Goal: Transaction & Acquisition: Subscribe to service/newsletter

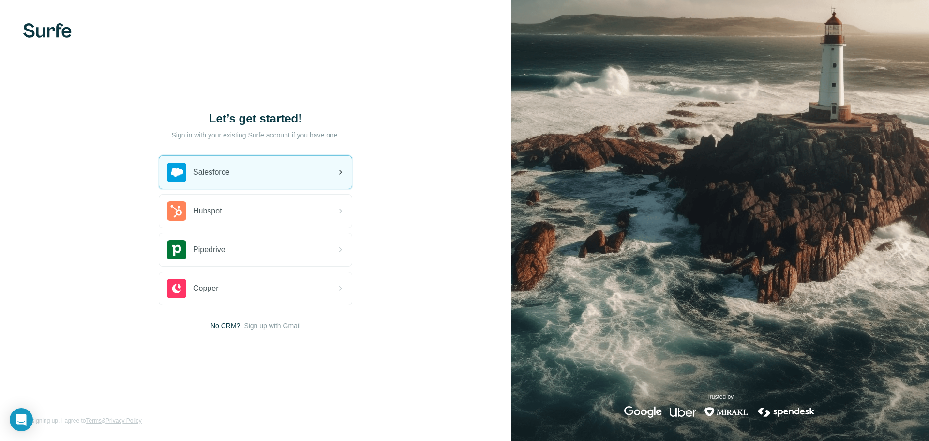
click at [258, 169] on div "Salesforce" at bounding box center [255, 172] width 193 height 33
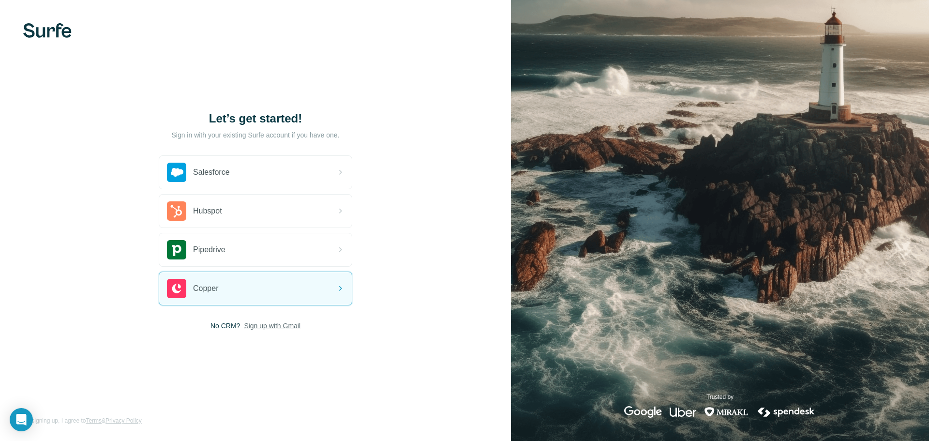
click at [269, 324] on span "Sign up with Gmail" at bounding box center [272, 326] width 57 height 10
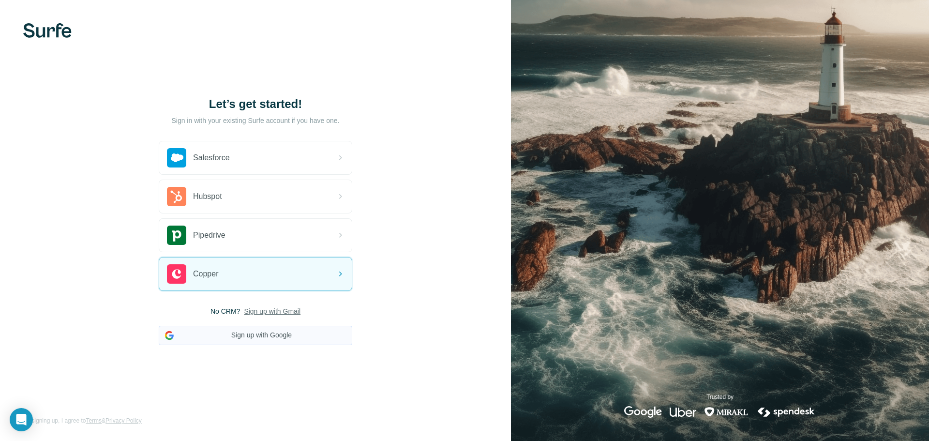
click at [242, 337] on button "Sign up with Google" at bounding box center [256, 335] width 194 height 19
